Goal: Use online tool/utility: Utilize a website feature to perform a specific function

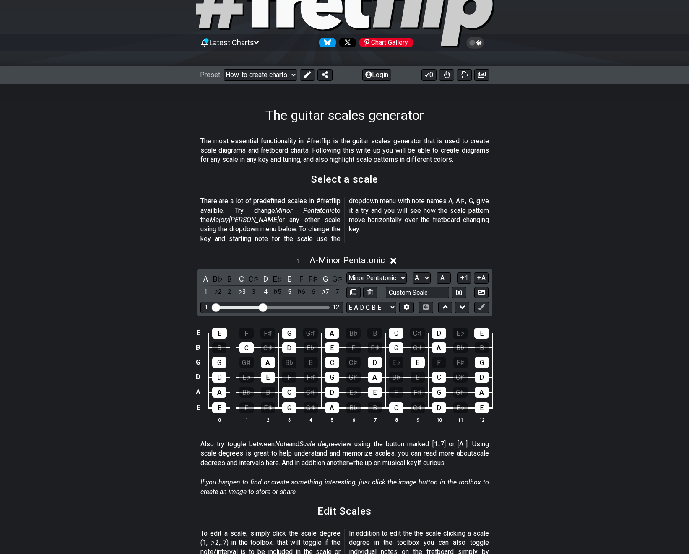
scroll to position [86, 0]
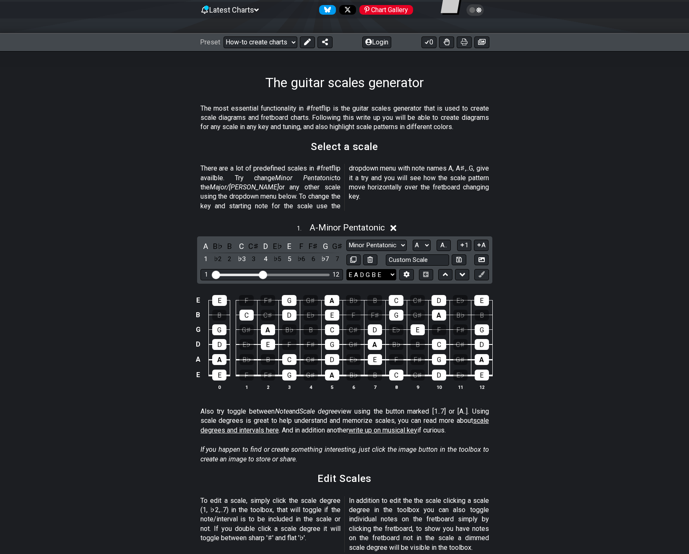
click at [346, 269] on select "E A D G B E E A D G B E E A D G B E B E A D F♯ B A D G C E A D A D G B E E♭ A♭ …" at bounding box center [371, 274] width 50 height 11
select select "E A D G B E"
click option "E A D G B E" at bounding box center [0, 0] width 0 height 0
click at [413, 254] on input "text" at bounding box center [418, 259] width 64 height 11
type input "Custom Scale"
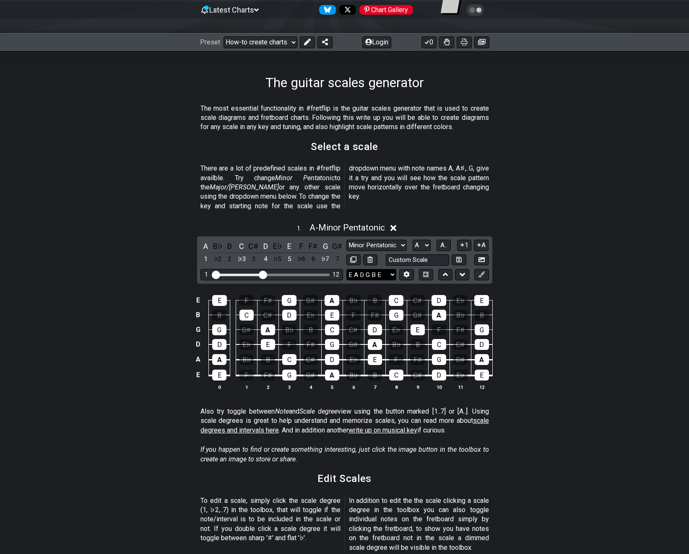
click at [346, 269] on select "E A D G B E E A D G B E E A D G B E B E A D F♯ B A D G C E A D A D G B E E♭ A♭ …" at bounding box center [371, 274] width 50 height 11
click at [378, 269] on select "E A D G B E E A D G B E E A D G B E B E A D F♯ B A D G C E A D A D G B E E♭ A♭ …" at bounding box center [371, 274] width 50 height 11
click at [405, 254] on input "text" at bounding box center [418, 259] width 64 height 11
type input "Bb F C G D F"
click at [560, 305] on div "E E F F♯ G G♯ A B♭ B C C♯ D E♭ E B B C C♯ D E♭ E F F♯ G G♯ A B♭ B G G G♯ A B♭ B…" at bounding box center [344, 343] width 689 height 118
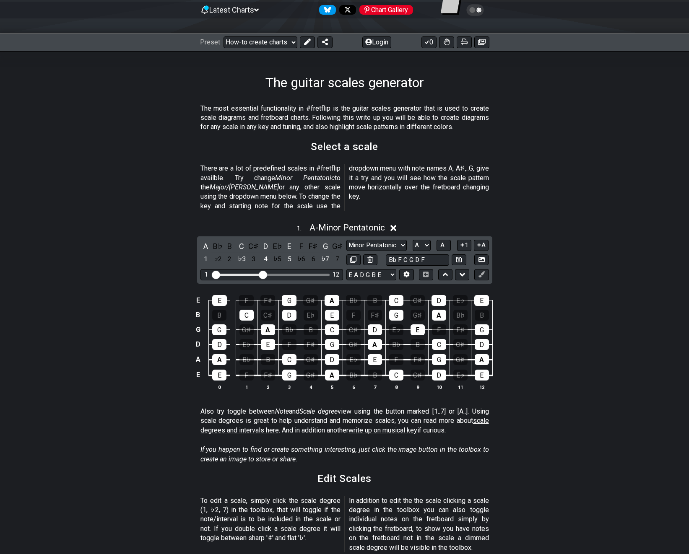
click at [557, 309] on div "E E F F♯ G G♯ A B♭ B C C♯ D E♭ E B B C C♯ D E♭ E F F♯ G G♯ A B♭ B G G G♯ A B♭ B…" at bounding box center [344, 343] width 689 height 118
click at [346, 269] on select "E A D G B E E A D G B E E A D G B E B E A D F♯ B A D G C E A D A D G B E E♭ A♭ …" at bounding box center [371, 274] width 50 height 11
select select "E A D G B E"
click option "E A D G B E" at bounding box center [0, 0] width 0 height 0
click at [424, 254] on input "Bb F C G D F" at bounding box center [418, 259] width 64 height 11
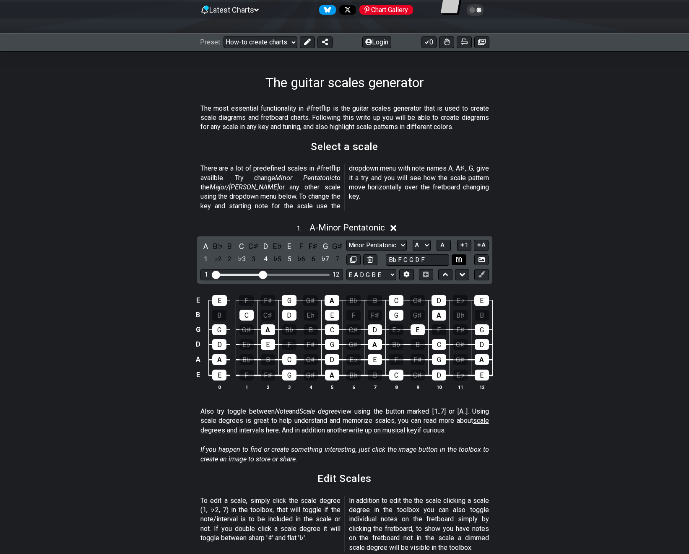
click at [457, 257] on icon at bounding box center [458, 259] width 5 height 5
select select "Bb F C G D F"
click at [346, 269] on select "E A D G B E E A D G B E E A D G B E B E A D F♯ B A D G C E A D A D G B E E♭ A♭ …" at bounding box center [371, 274] width 50 height 11
select select "E A D G B E"
click option "E A D G B E" at bounding box center [0, 0] width 0 height 0
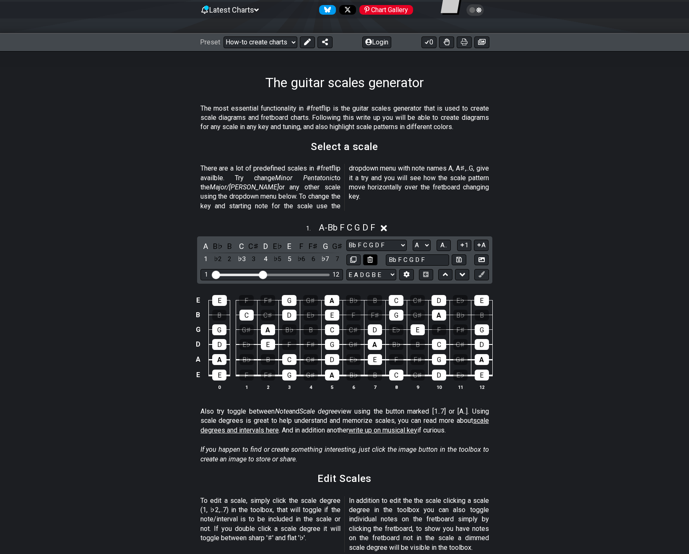
click at [370, 257] on icon at bounding box center [369, 260] width 5 height 6
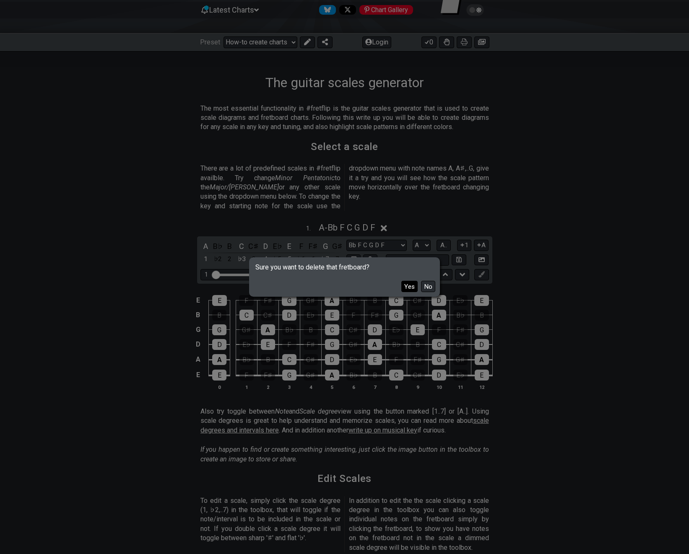
click at [409, 287] on button "Yes" at bounding box center [409, 286] width 16 height 11
select select "Root"
select select "Minor Blues"
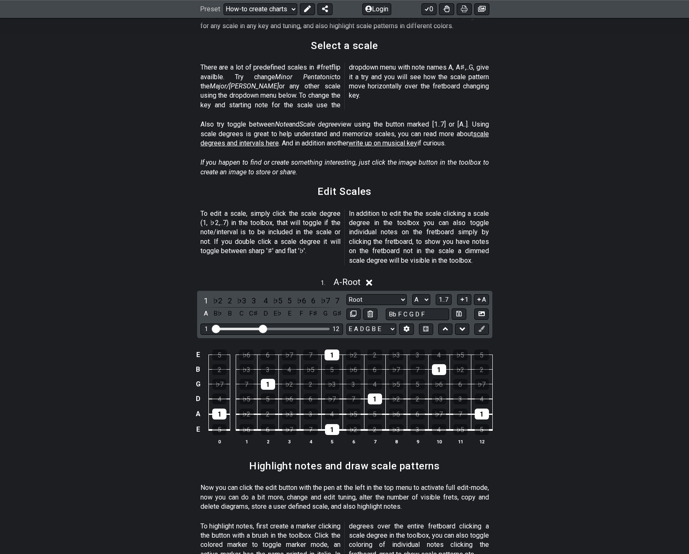
scroll to position [214, 0]
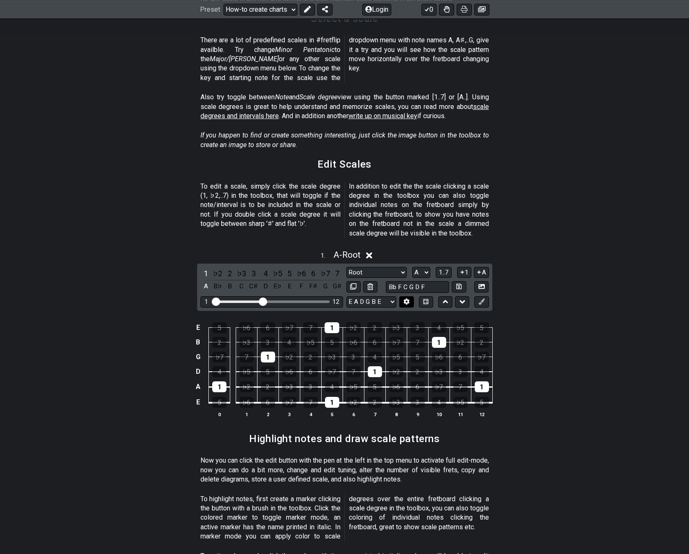
click at [402, 296] on button at bounding box center [406, 301] width 14 height 11
click at [346, 296] on select "E A D G B E E A D G B E E A D G B E B E A D F♯ B A D G C E A D A D G B E E♭ A♭ …" at bounding box center [371, 301] width 50 height 11
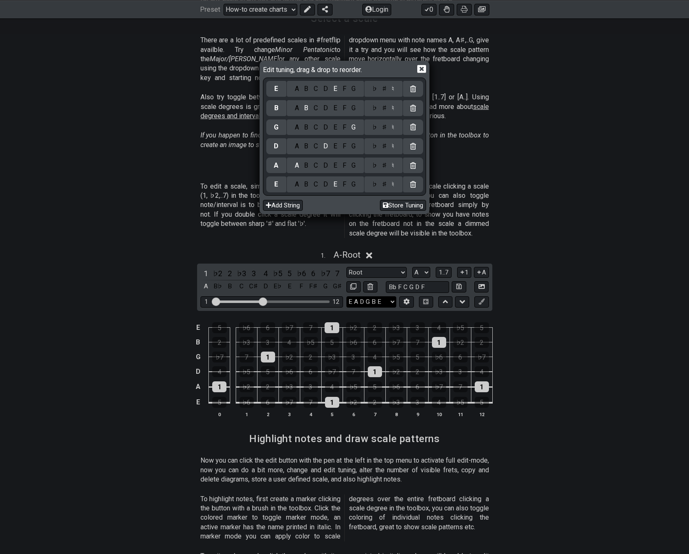
click option "E A D G B E" at bounding box center [0, 0] width 0 height 0
click at [417, 67] on div "Edit tuning, drag & drop to reorder." at bounding box center [344, 70] width 163 height 15
click at [422, 66] on icon at bounding box center [421, 69] width 9 height 8
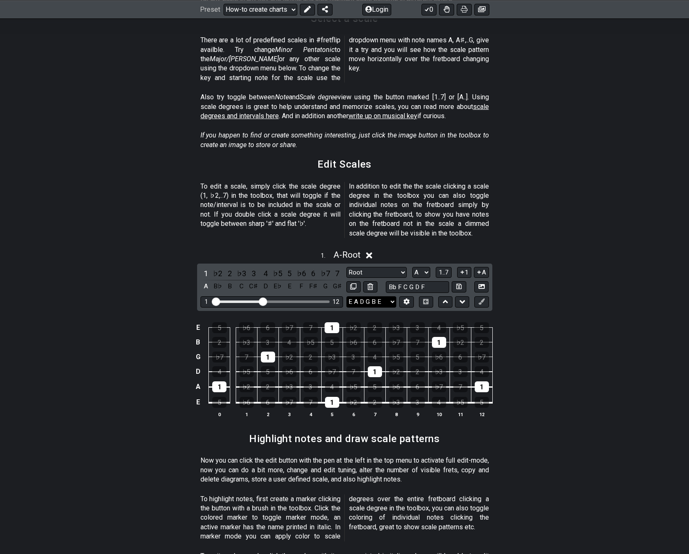
click at [346, 296] on select "E A D G B E E A D G B E E A D G B E B E A D F♯ B A D G C E A D A D G B E E♭ A♭ …" at bounding box center [371, 301] width 50 height 11
click option "E A D G B E" at bounding box center [0, 0] width 0 height 0
click at [404, 298] on icon at bounding box center [406, 301] width 6 height 6
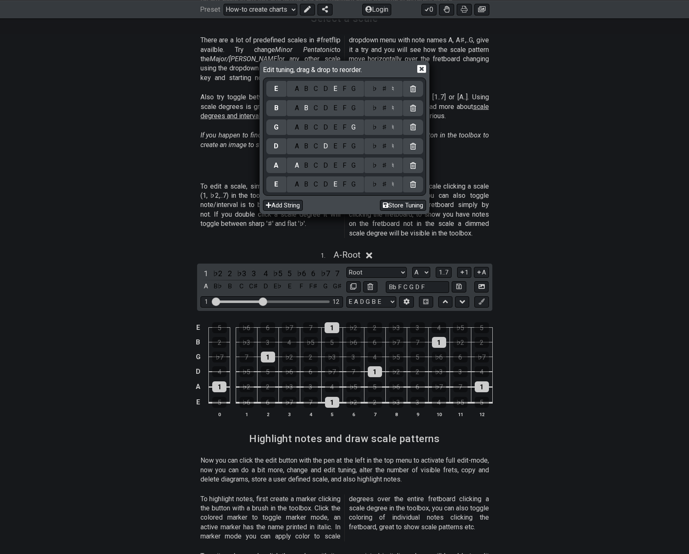
click at [305, 189] on div "B" at bounding box center [306, 184] width 10 height 9
click at [376, 187] on div "♭" at bounding box center [374, 184] width 10 height 9
click at [344, 165] on div "F" at bounding box center [344, 165] width 9 height 9
click at [317, 145] on div "C" at bounding box center [316, 146] width 10 height 9
click at [326, 108] on div "D" at bounding box center [326, 108] width 10 height 9
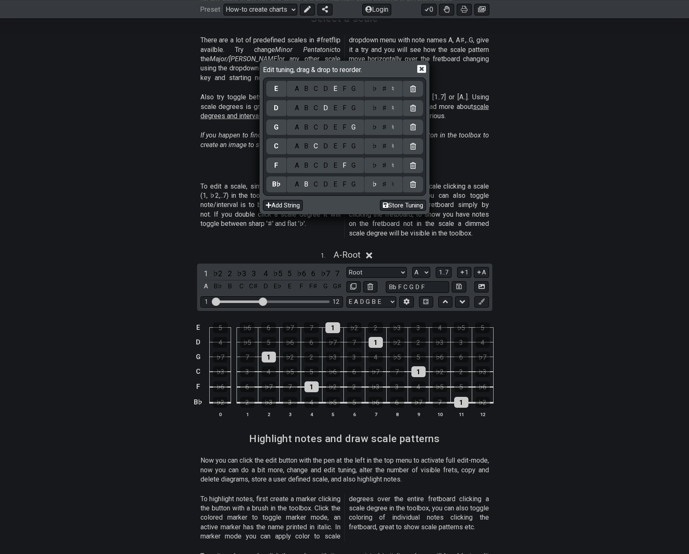
click at [341, 88] on div "F" at bounding box center [344, 88] width 9 height 9
click at [422, 69] on icon at bounding box center [421, 69] width 9 height 9
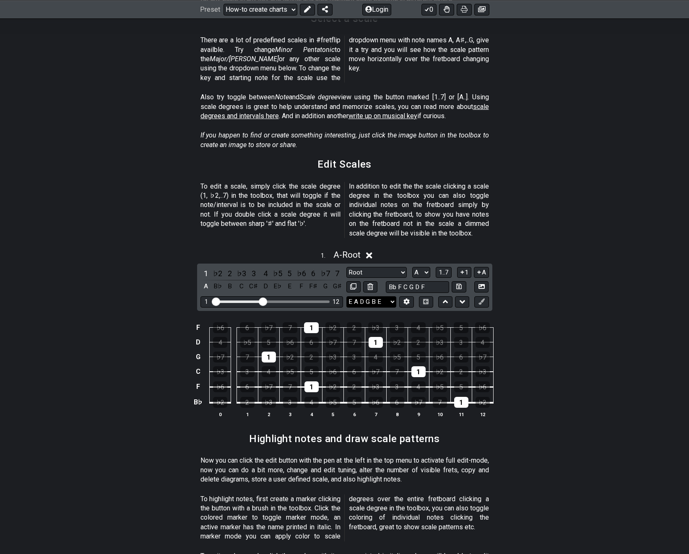
click at [346, 296] on select "E A D G B E E A D G B E E A D G B E B E A D F♯ B A D G C E A D A D G B E E♭ A♭ …" at bounding box center [371, 301] width 50 height 11
select select "E A D G B E"
click option "E A D G B E" at bounding box center [0, 0] width 0 height 0
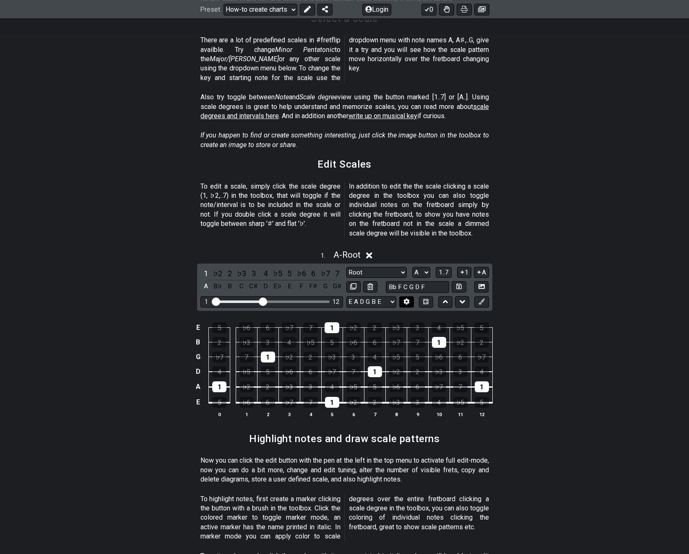
click at [409, 298] on icon at bounding box center [406, 301] width 6 height 6
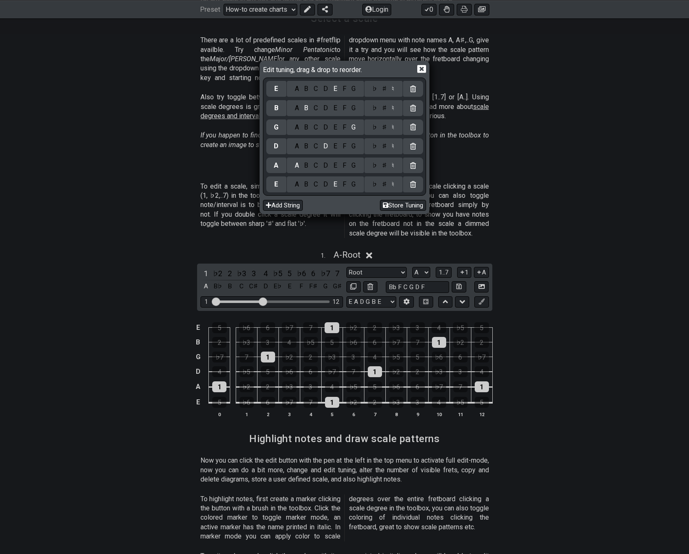
click at [309, 186] on div "B" at bounding box center [306, 184] width 10 height 9
click at [373, 184] on div "♭" at bounding box center [374, 184] width 10 height 9
click at [340, 169] on div "F" at bounding box center [344, 165] width 9 height 9
click at [317, 146] on div "C" at bounding box center [316, 146] width 10 height 9
drag, startPoint x: 317, startPoint y: 107, endPoint x: 332, endPoint y: 101, distance: 16.2
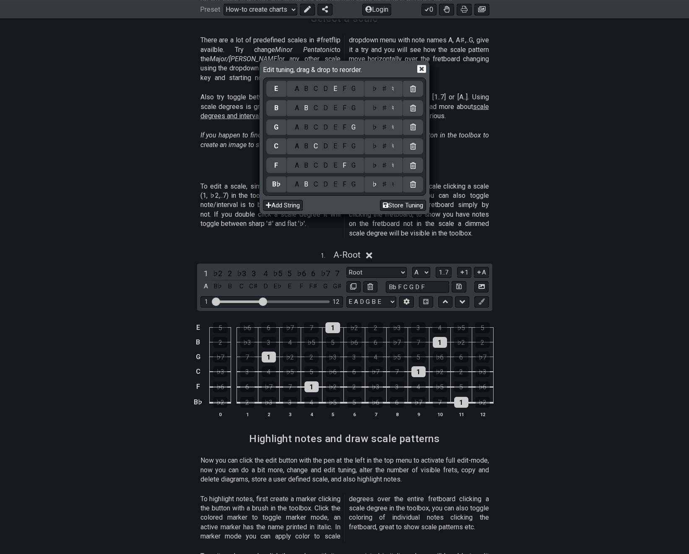
click at [317, 107] on div "C" at bounding box center [316, 108] width 10 height 9
click at [345, 93] on div "F" at bounding box center [344, 88] width 9 height 9
click at [419, 68] on icon at bounding box center [421, 69] width 9 height 9
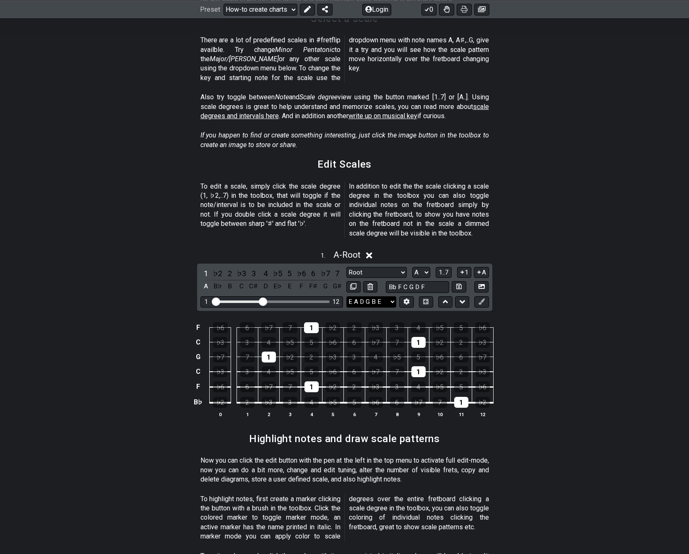
click at [346, 296] on select "E A D G B E E A D G B E E A D G B E B E A D F♯ B A D G C E A D A D G B E E♭ A♭ …" at bounding box center [371, 301] width 50 height 11
click at [392, 296] on select "E A D G B E E A D G B E E A D G B E B E A D F♯ B A D G C E A D A D G B E E♭ A♭ …" at bounding box center [371, 301] width 50 height 11
click at [412, 267] on select "A♭ A A♯ B♭ B C C♯ D♭ D D♯ E♭ E F F♯ G♭ G G♯" at bounding box center [421, 272] width 18 height 11
click at [418, 267] on select "A♭ A A♯ B♭ B C C♯ D♭ D D♯ E♭ E F F♯ G♭ G G♯" at bounding box center [421, 272] width 18 height 11
click at [412, 267] on select "A♭ A A♯ B♭ B C C♯ D♭ D D♯ E♭ E F F♯ G♭ G G♯" at bounding box center [421, 272] width 18 height 11
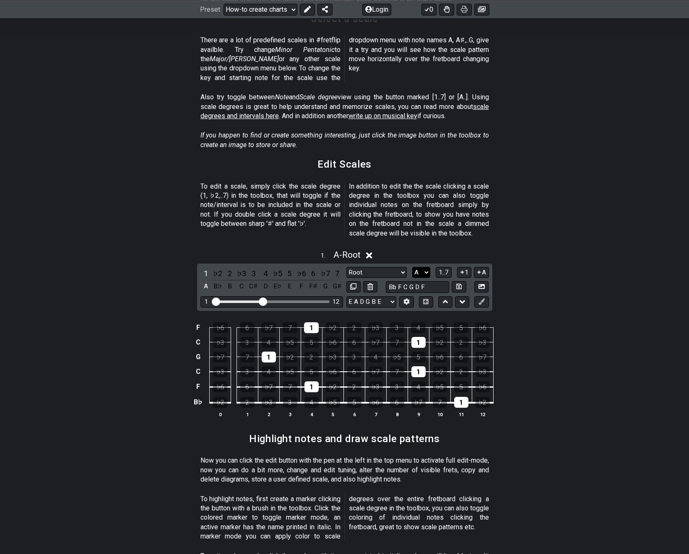
click at [418, 267] on select "A♭ A A♯ B♭ B C C♯ D♭ D D♯ E♭ E F F♯ G♭ G G♯" at bounding box center [421, 272] width 18 height 11
click at [346, 267] on select "Root Root Minor Pentatonic Major Pentatonic Minor Blues Major Blues Major / [PE…" at bounding box center [376, 272] width 60 height 11
select select "Minor / Aeolian"
click option "Minor / Aeolian" at bounding box center [0, 0] width 0 height 0
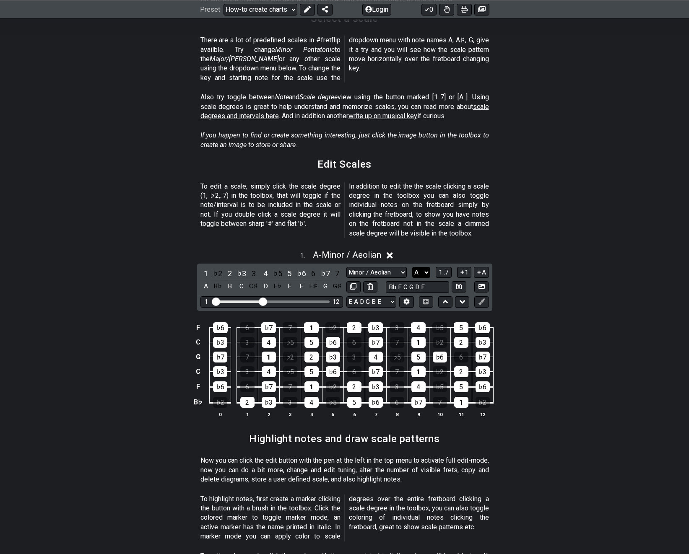
click at [412, 267] on select "A♭ A A♯ B♭ B C C♯ D♭ D D♯ E♭ E F F♯ G♭ G G♯" at bounding box center [421, 272] width 18 height 11
select select "Bb"
click option "B♭" at bounding box center [0, 0] width 0 height 0
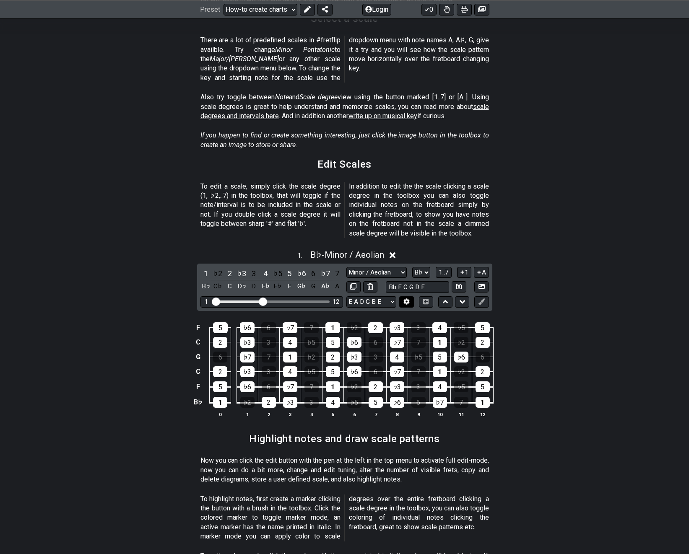
click at [404, 298] on icon at bounding box center [406, 301] width 6 height 6
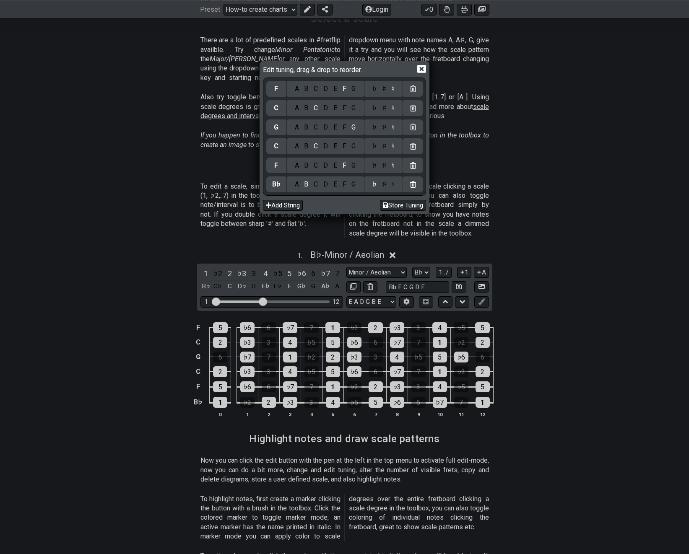
click at [326, 106] on div "D" at bounding box center [326, 108] width 10 height 9
click at [421, 67] on icon at bounding box center [421, 69] width 9 height 8
